Goal: Transaction & Acquisition: Download file/media

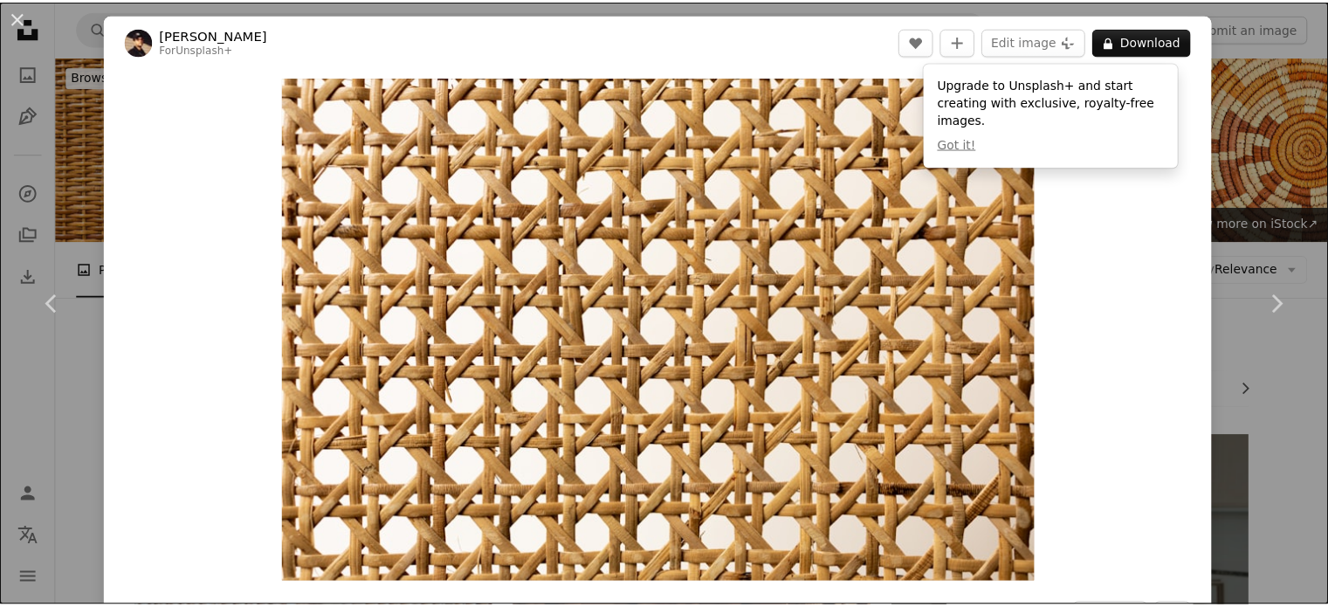
scroll to position [7322, 0]
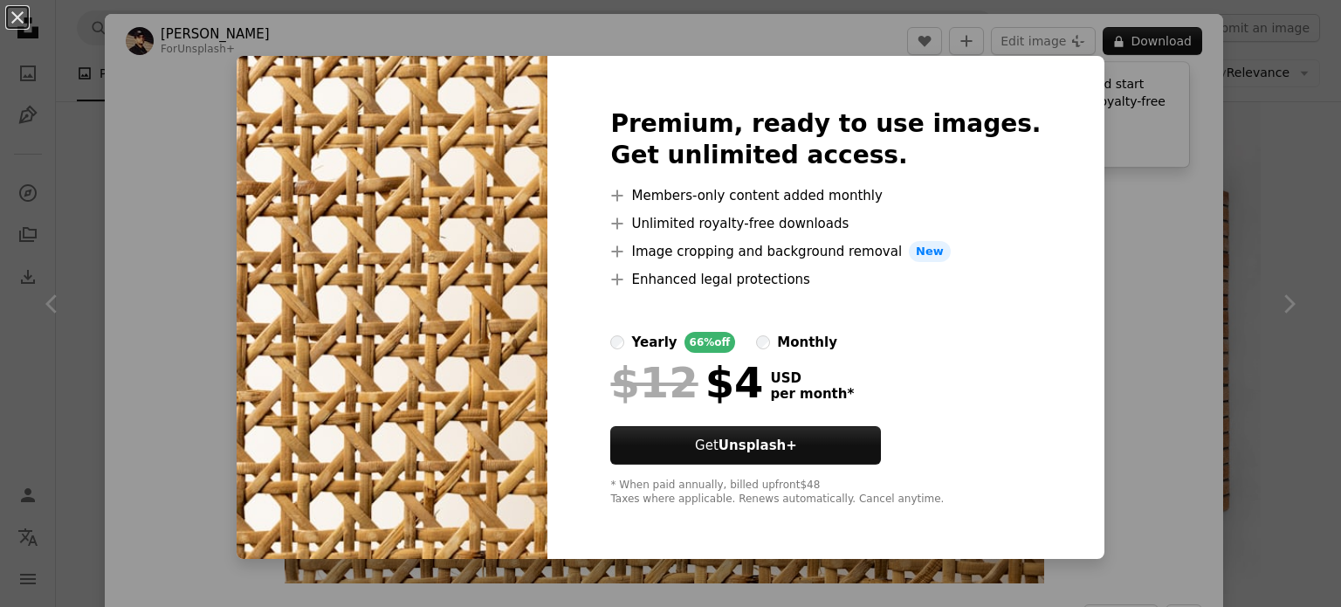
drag, startPoint x: 1339, startPoint y: 183, endPoint x: 321, endPoint y: 4, distance: 1033.4
click at [17, 17] on button "An X shape" at bounding box center [17, 17] width 21 height 21
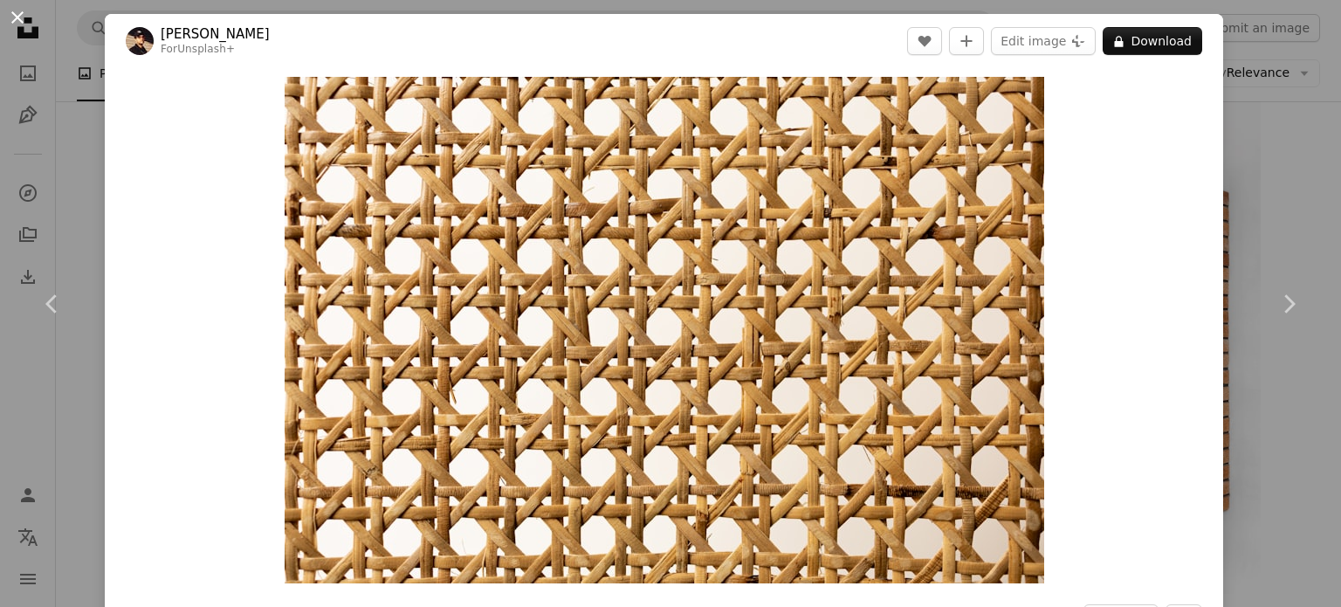
click at [7, 7] on button "An X shape" at bounding box center [17, 17] width 21 height 21
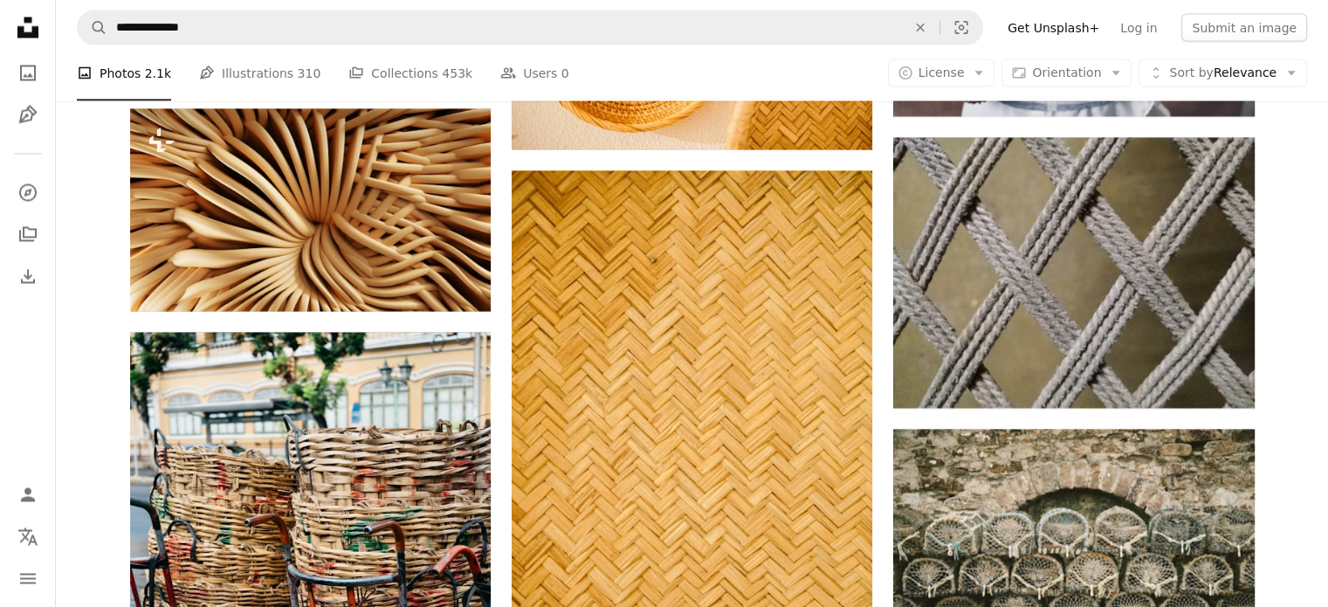
scroll to position [10079, 0]
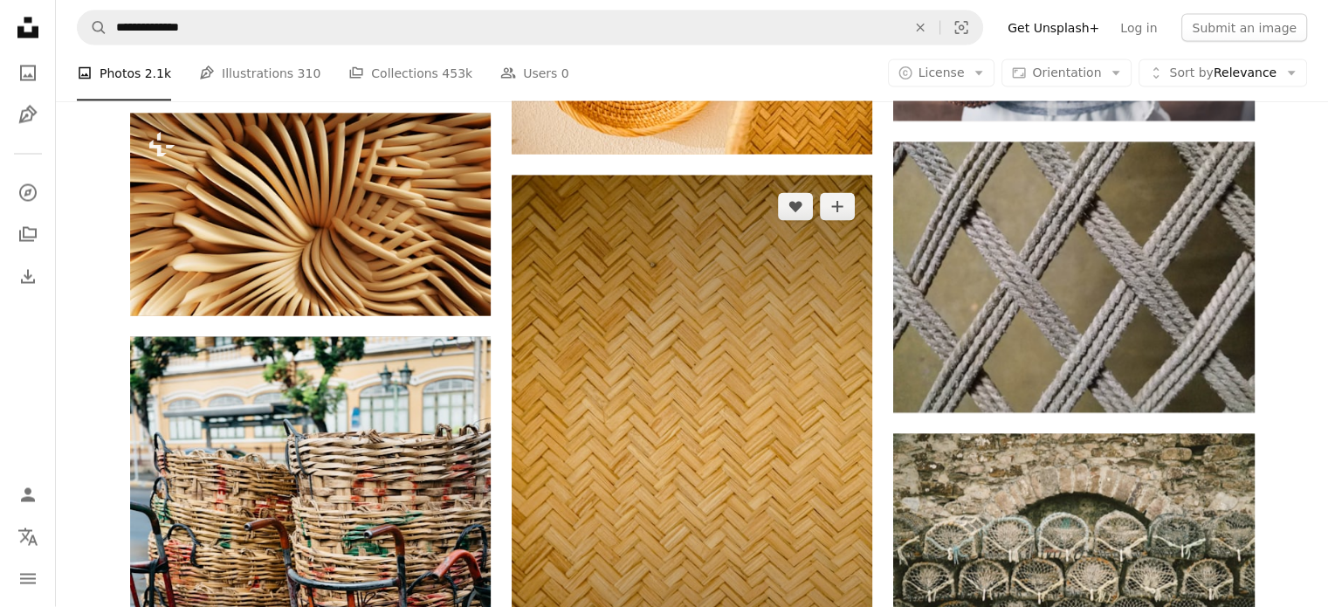
click at [708, 343] on img at bounding box center [692, 445] width 361 height 541
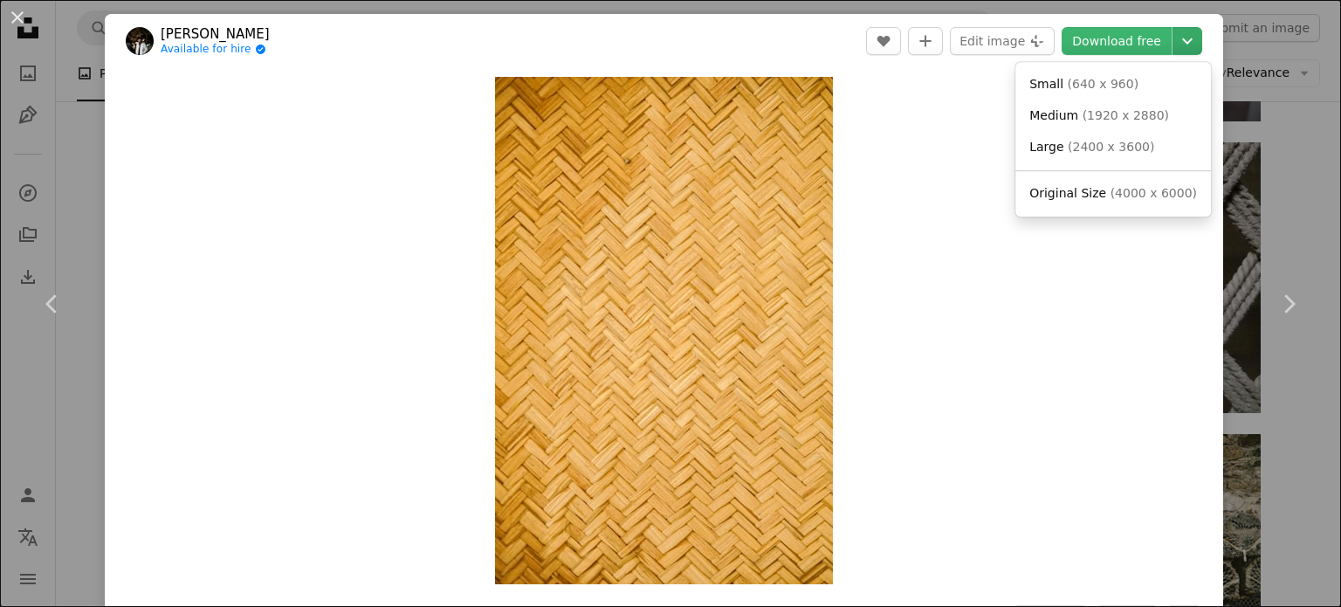
click at [1173, 41] on icon "Chevron down" at bounding box center [1187, 41] width 28 height 21
click at [1095, 146] on span "( 2400 x 3600 )" at bounding box center [1111, 147] width 86 height 14
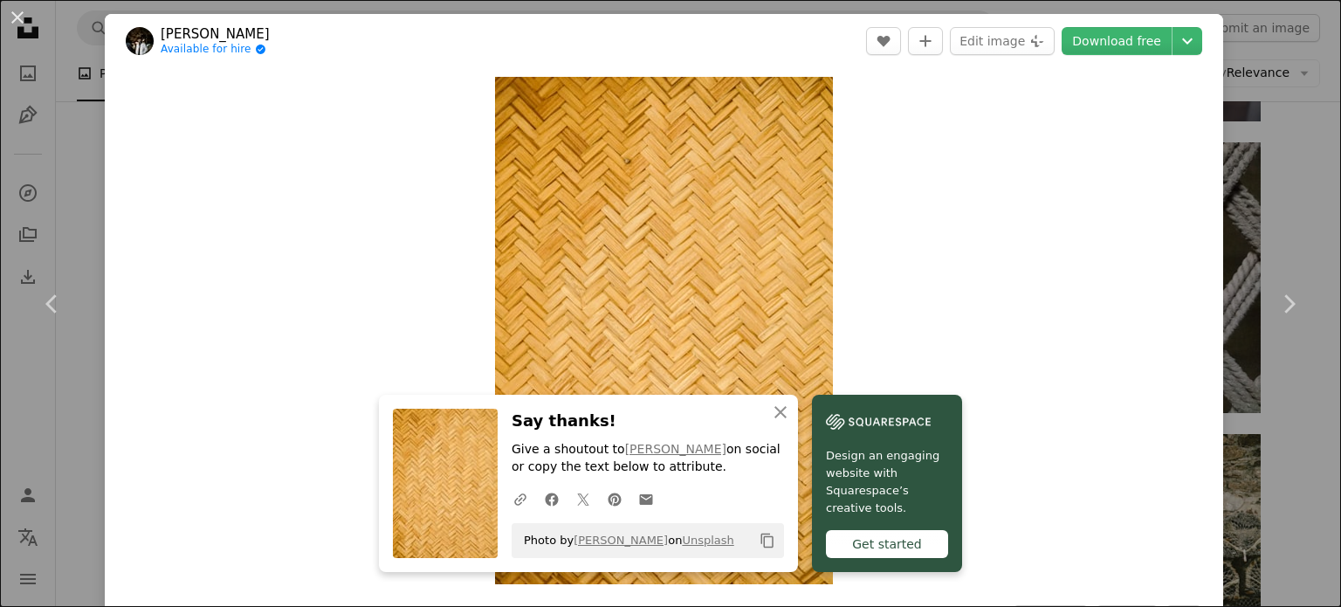
click at [1264, 155] on div "An X shape Chevron left Chevron right An X shape Close Say thanks! Give a shout…" at bounding box center [670, 303] width 1341 height 607
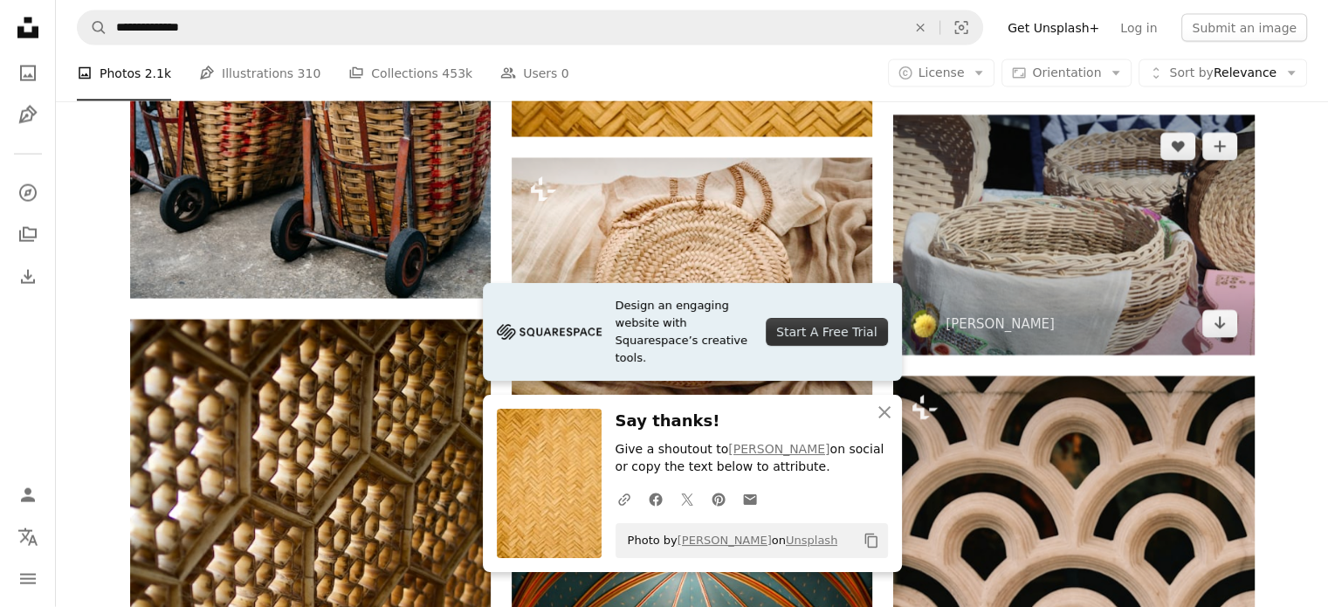
scroll to position [10964, 0]
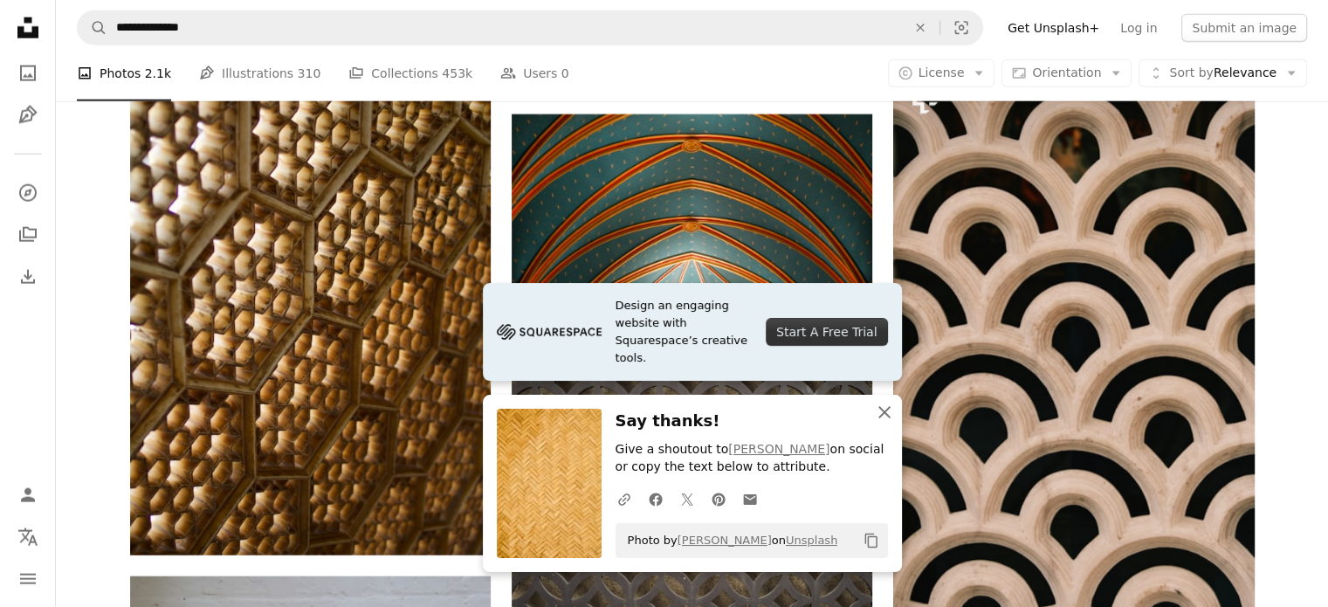
click at [883, 404] on icon "An X shape" at bounding box center [884, 412] width 21 height 21
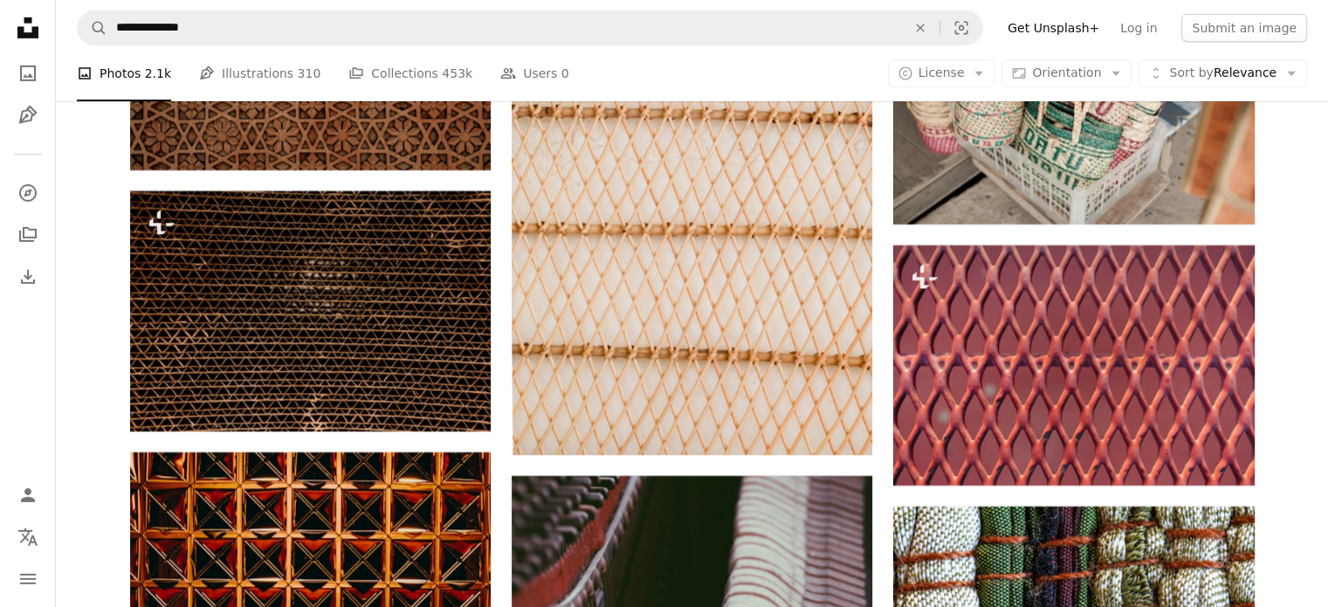
scroll to position [12496, 0]
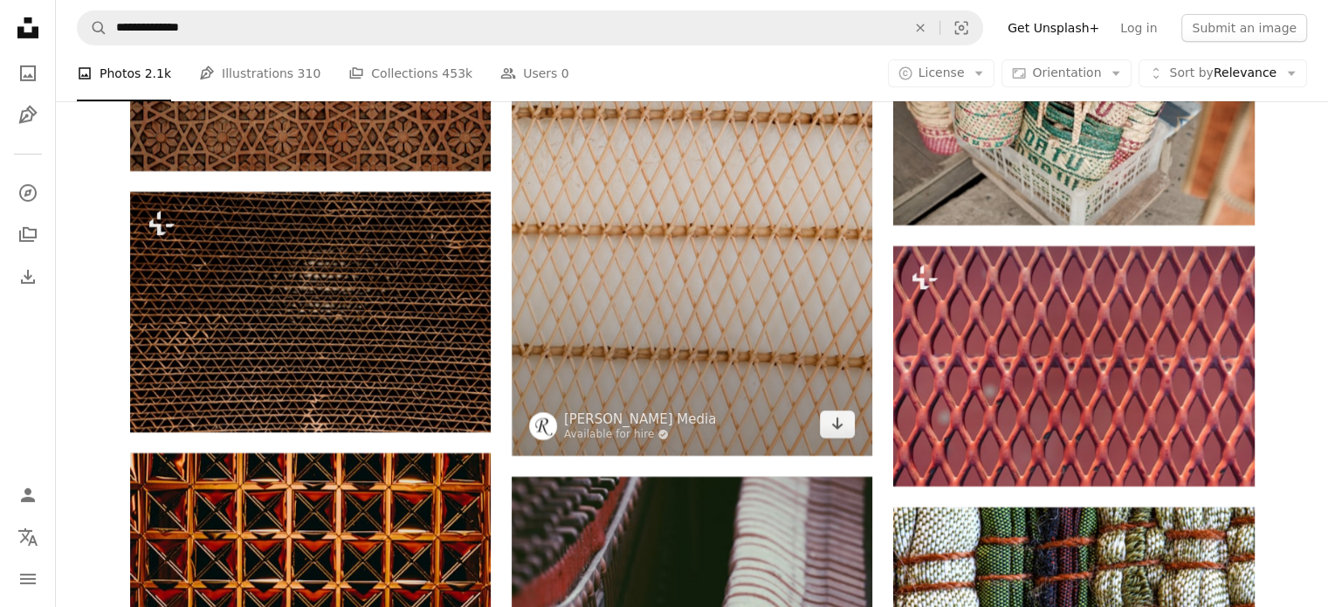
click at [801, 362] on img at bounding box center [692, 176] width 361 height 557
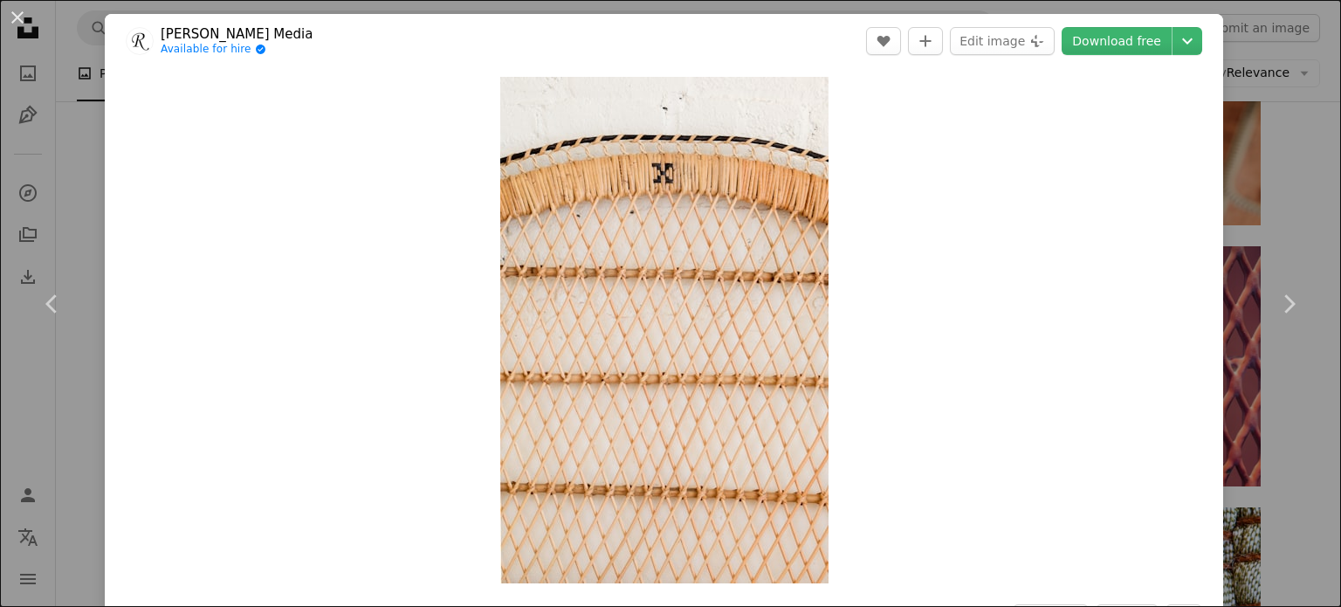
click at [1300, 156] on div "An X shape Chevron left Chevron right [PERSON_NAME] Media Available for hire A …" at bounding box center [670, 303] width 1341 height 607
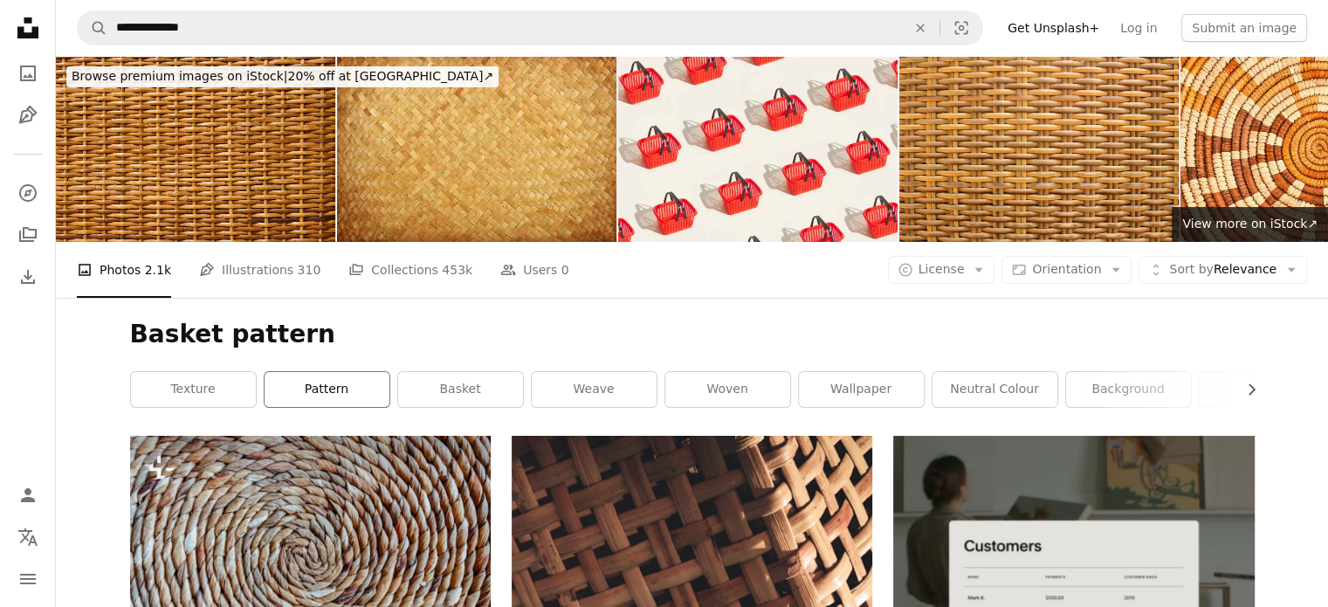
click at [333, 387] on link "pattern" at bounding box center [326, 389] width 125 height 35
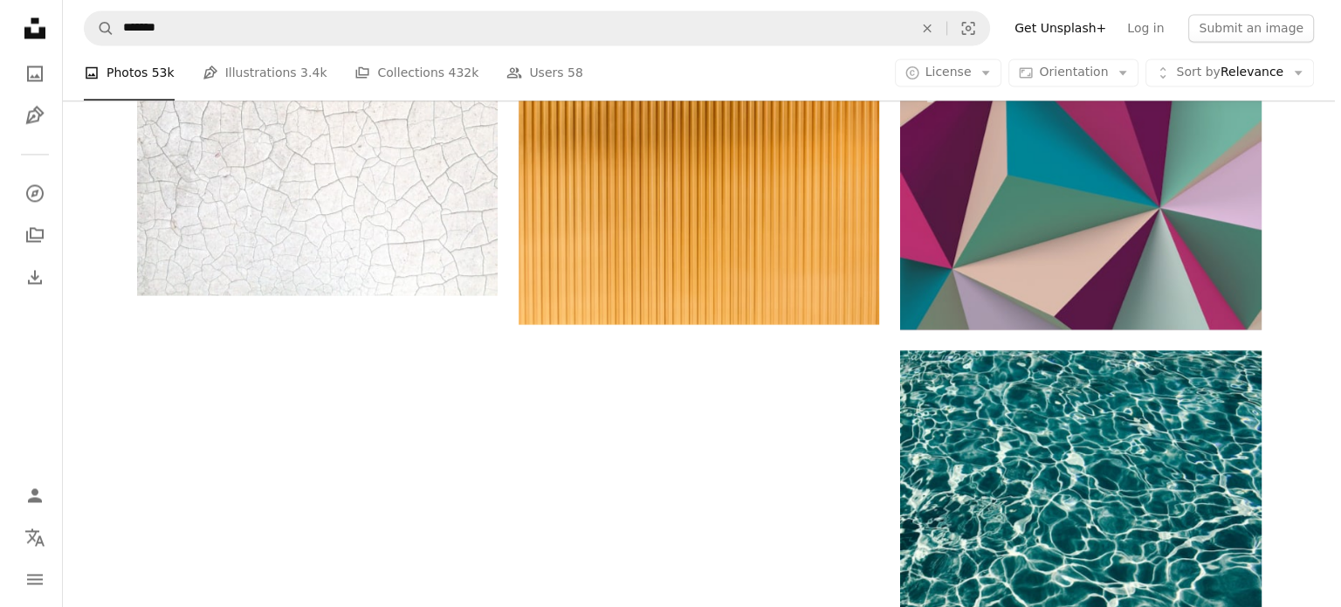
scroll to position [2744, 0]
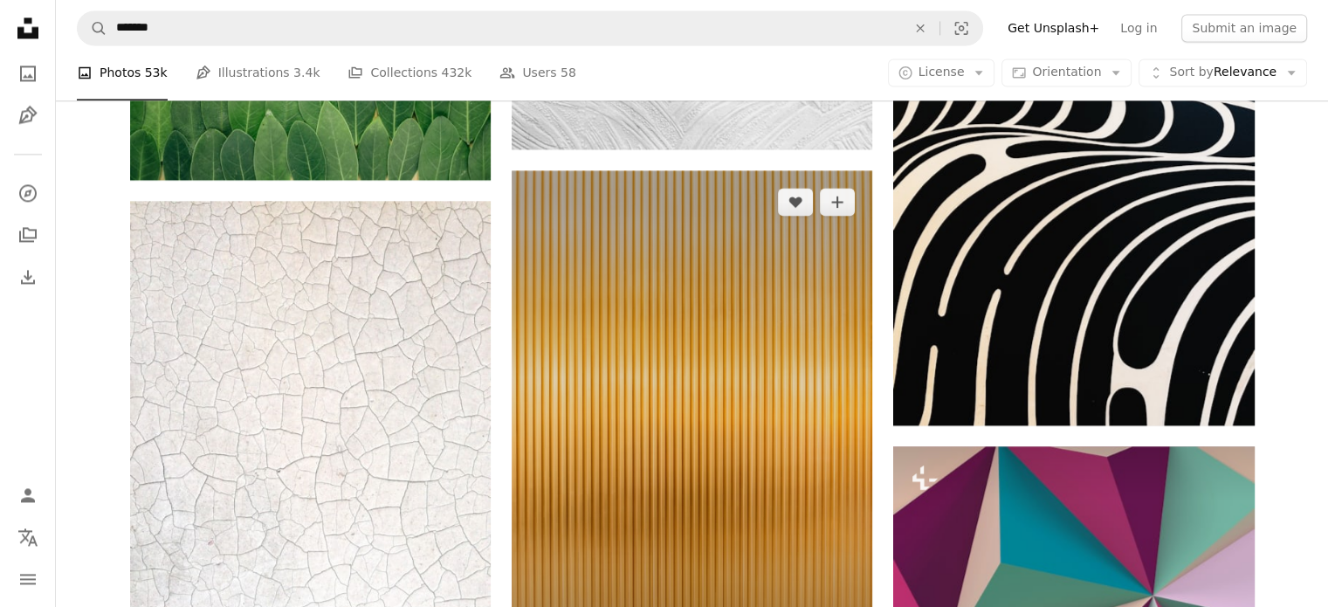
click at [630, 307] on img at bounding box center [692, 440] width 361 height 541
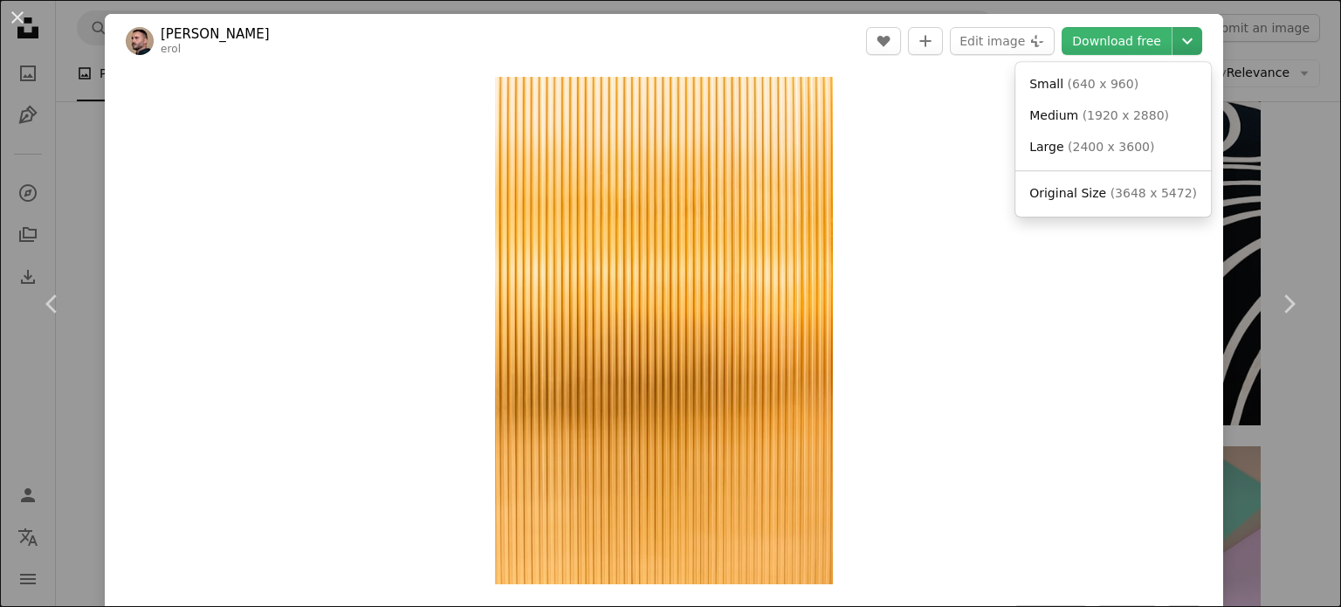
click at [1174, 46] on icon "Chevron down" at bounding box center [1187, 41] width 28 height 21
click at [1109, 148] on span "( 2400 x 3600 )" at bounding box center [1111, 147] width 86 height 14
